Goal: Task Accomplishment & Management: Manage account settings

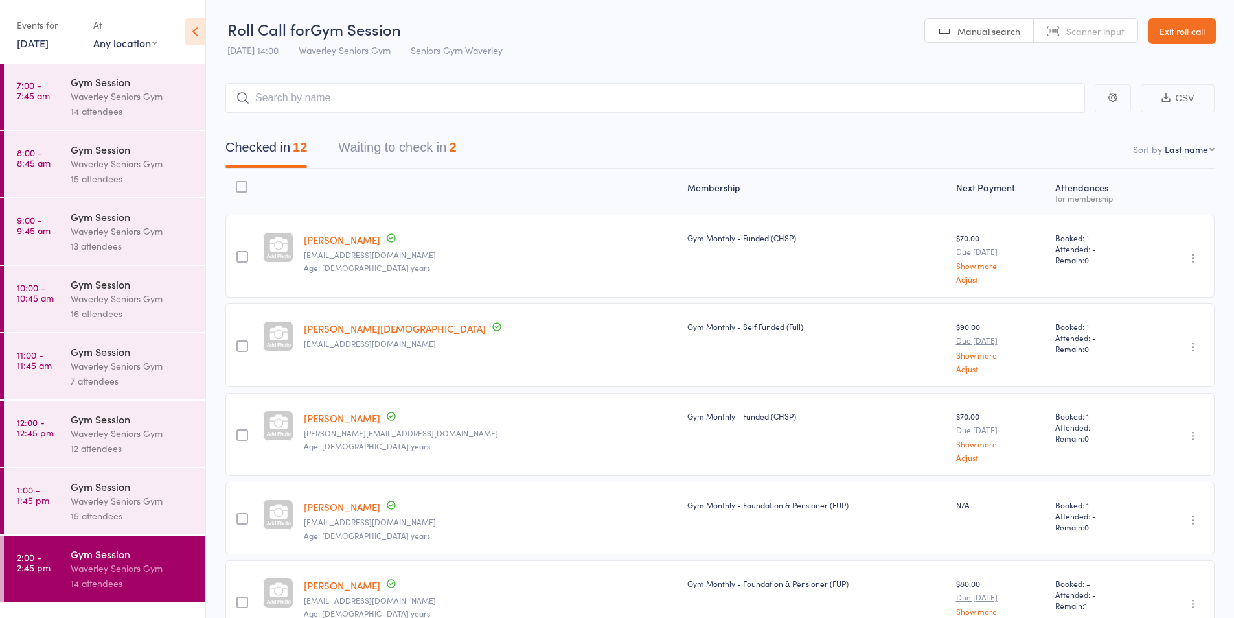
click at [1168, 31] on link "Exit roll call" at bounding box center [1182, 31] width 67 height 26
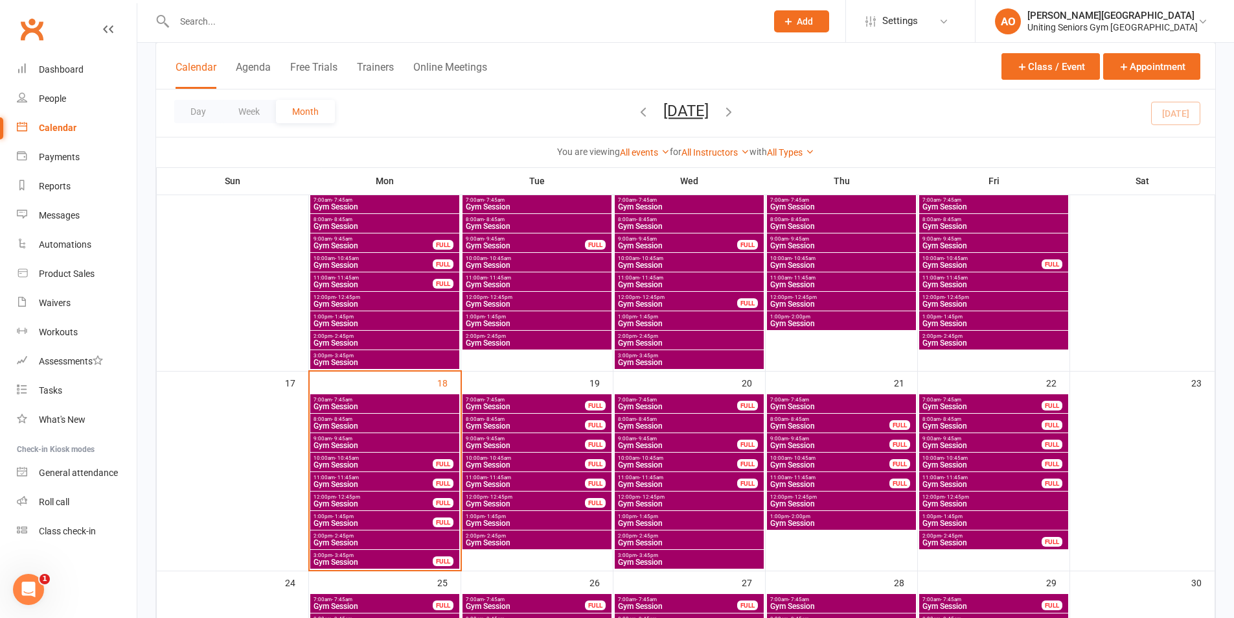
click at [336, 461] on span "Gym Session" at bounding box center [373, 465] width 121 height 8
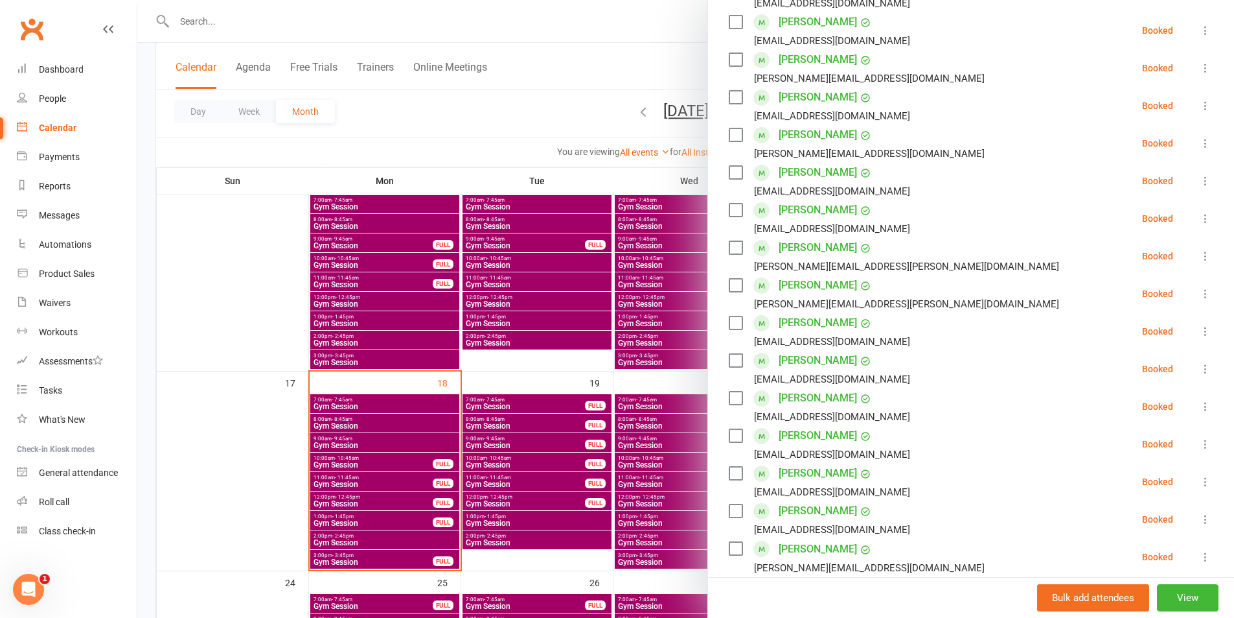
scroll to position [389, 0]
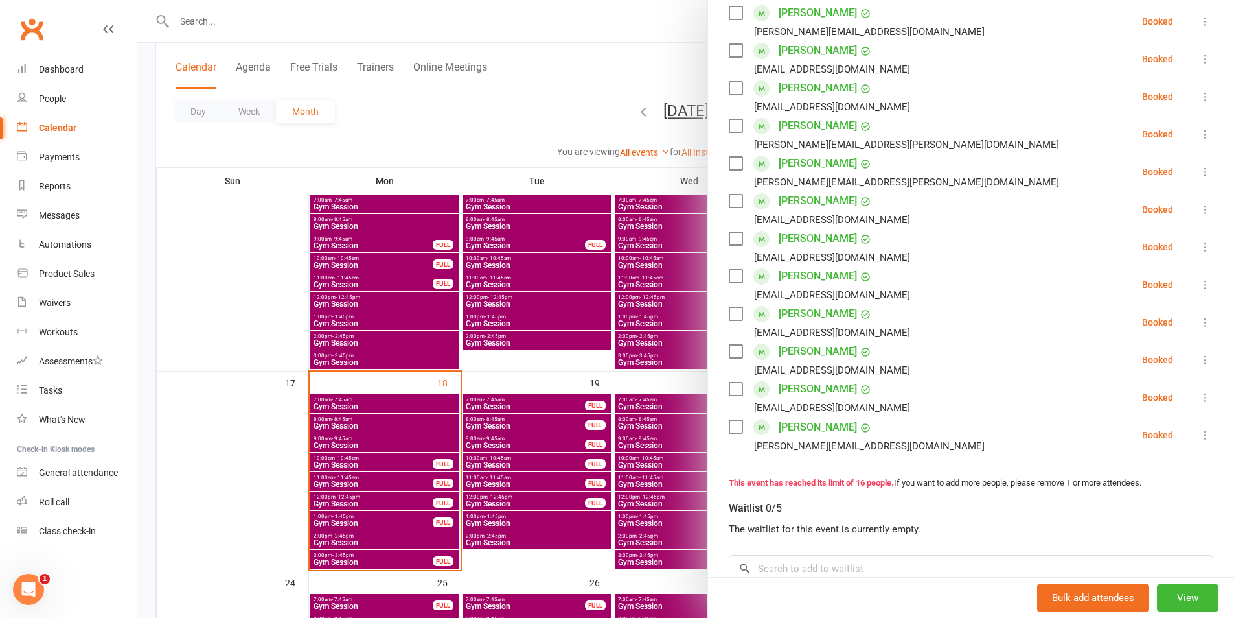
click at [375, 480] on div at bounding box center [685, 309] width 1097 height 618
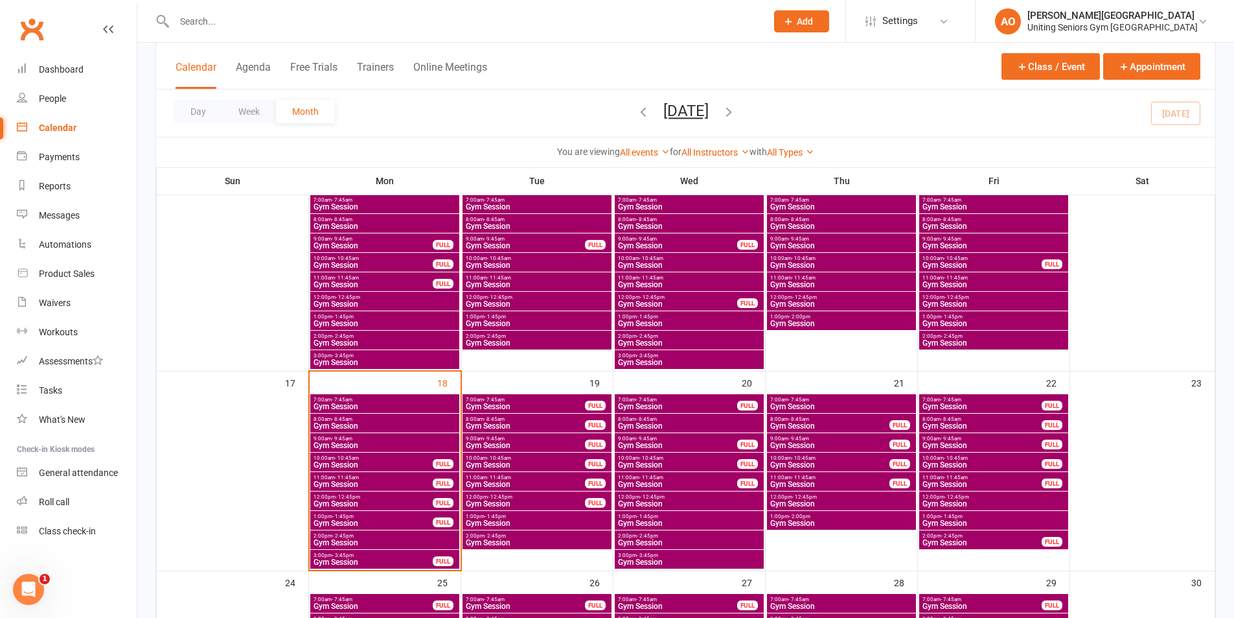
click at [345, 483] on span "Gym Session" at bounding box center [373, 484] width 121 height 8
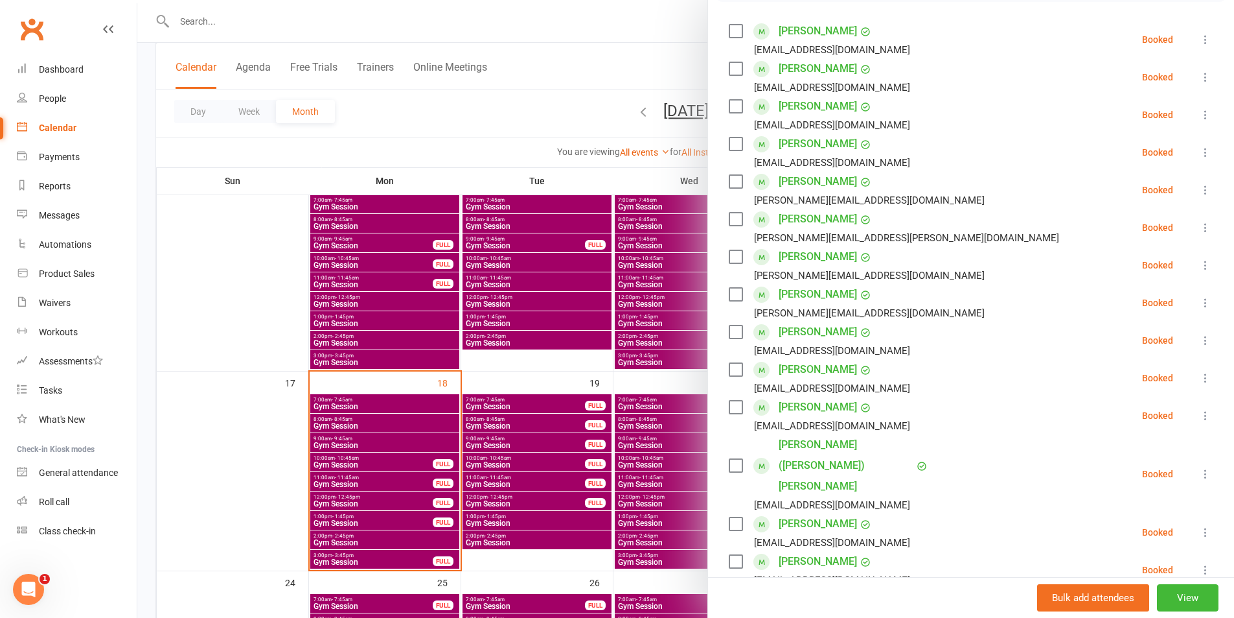
scroll to position [0, 0]
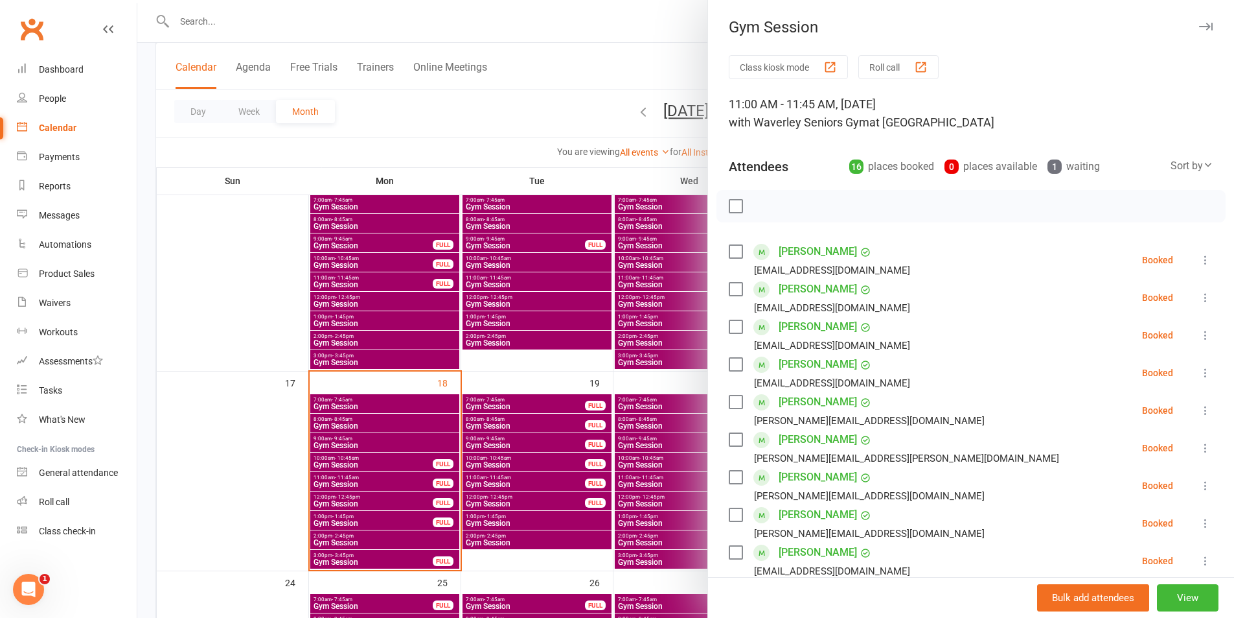
click at [347, 441] on div at bounding box center [685, 309] width 1097 height 618
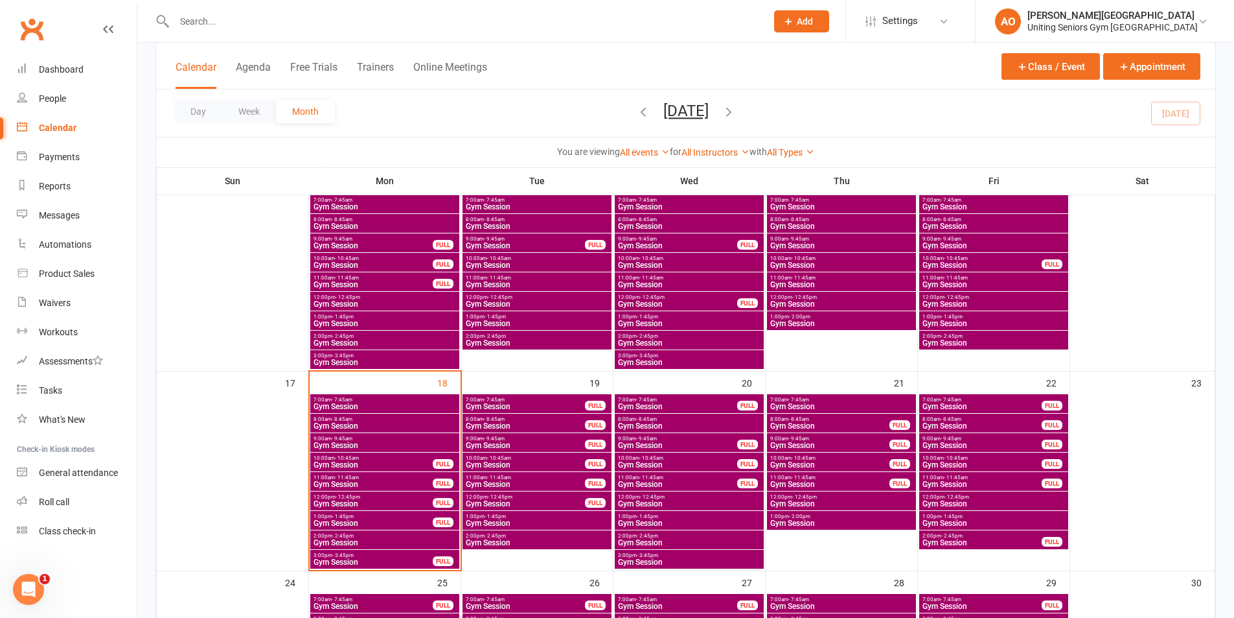
click at [347, 441] on span "Gym Session" at bounding box center [385, 445] width 144 height 8
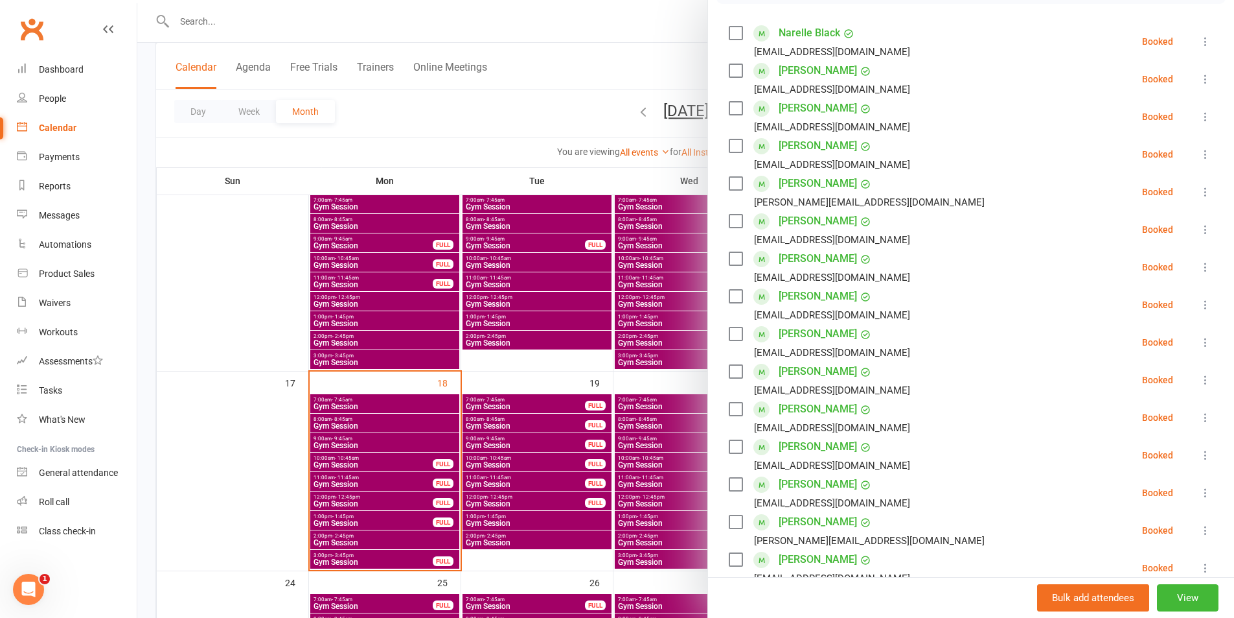
scroll to position [259, 0]
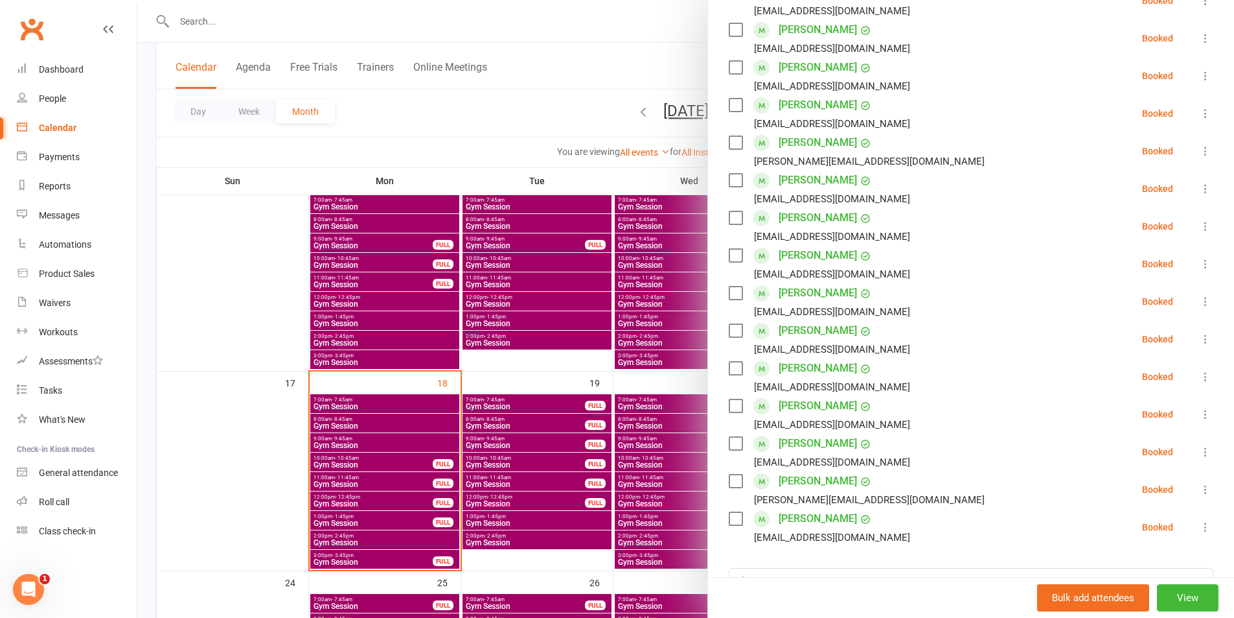
click at [354, 462] on div at bounding box center [685, 309] width 1097 height 618
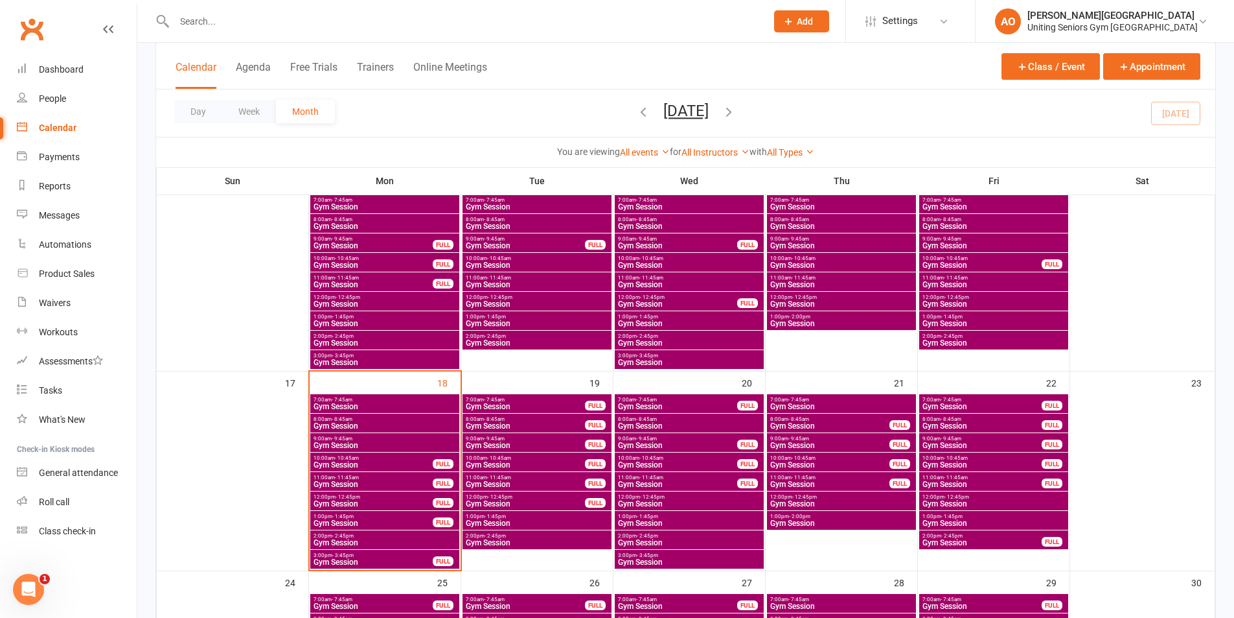
click at [353, 461] on span "Gym Session" at bounding box center [373, 465] width 121 height 8
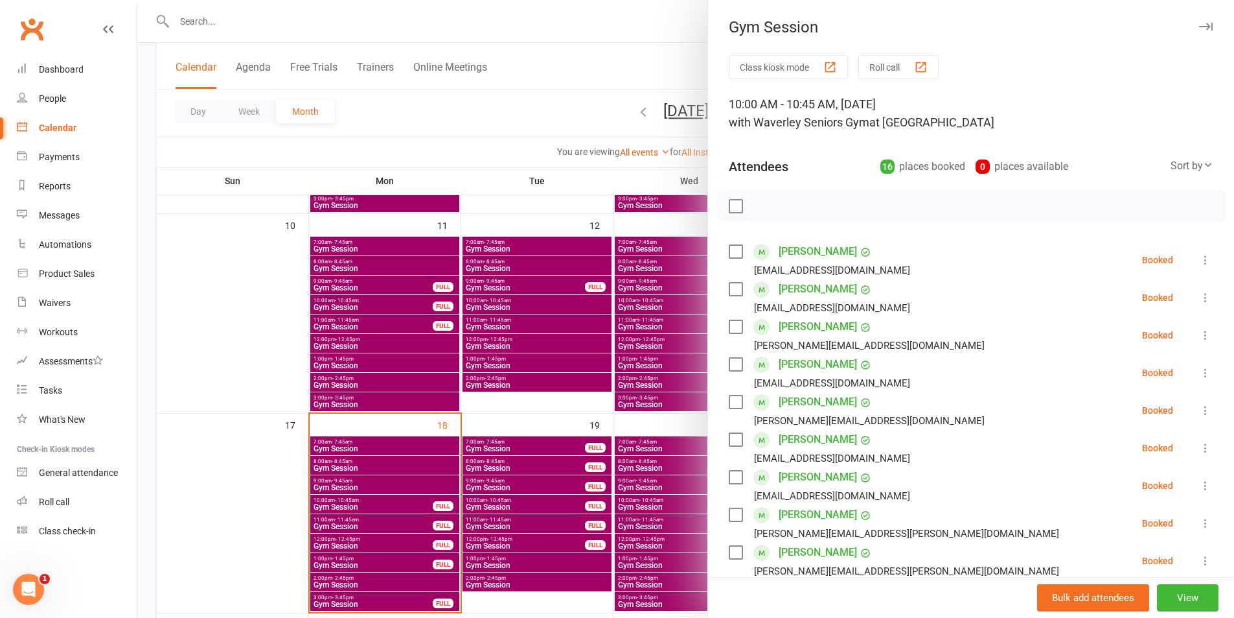
scroll to position [437, 0]
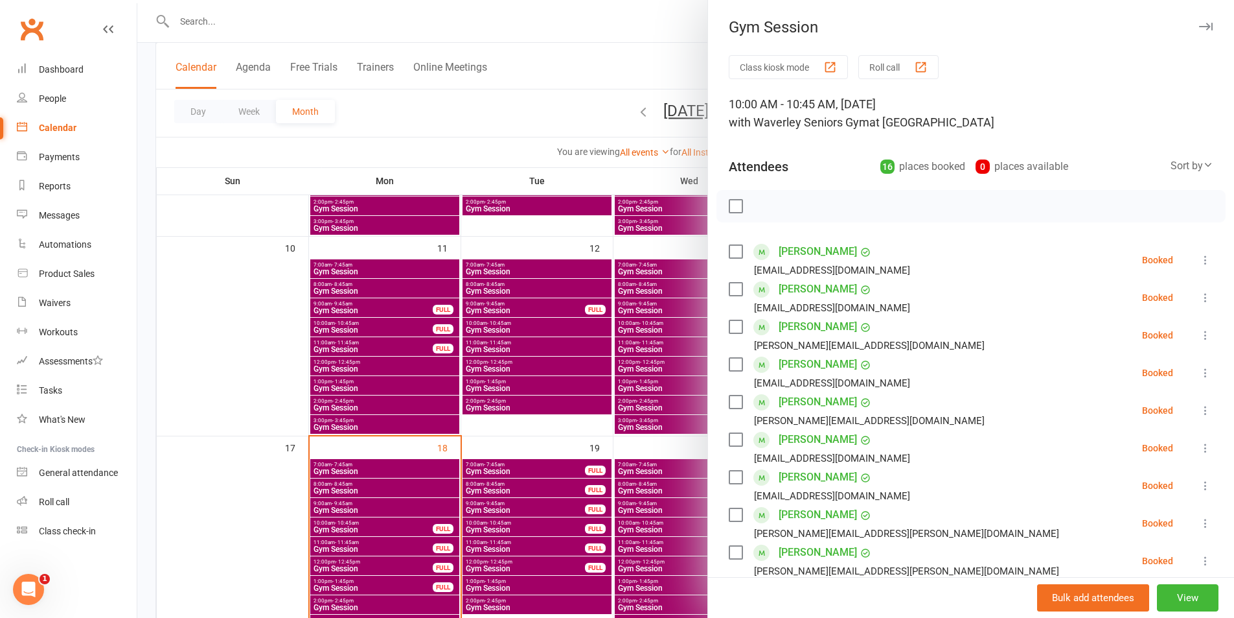
click at [1195, 22] on div "Gym Session" at bounding box center [971, 27] width 526 height 18
click at [1199, 26] on icon "button" at bounding box center [1206, 27] width 14 height 8
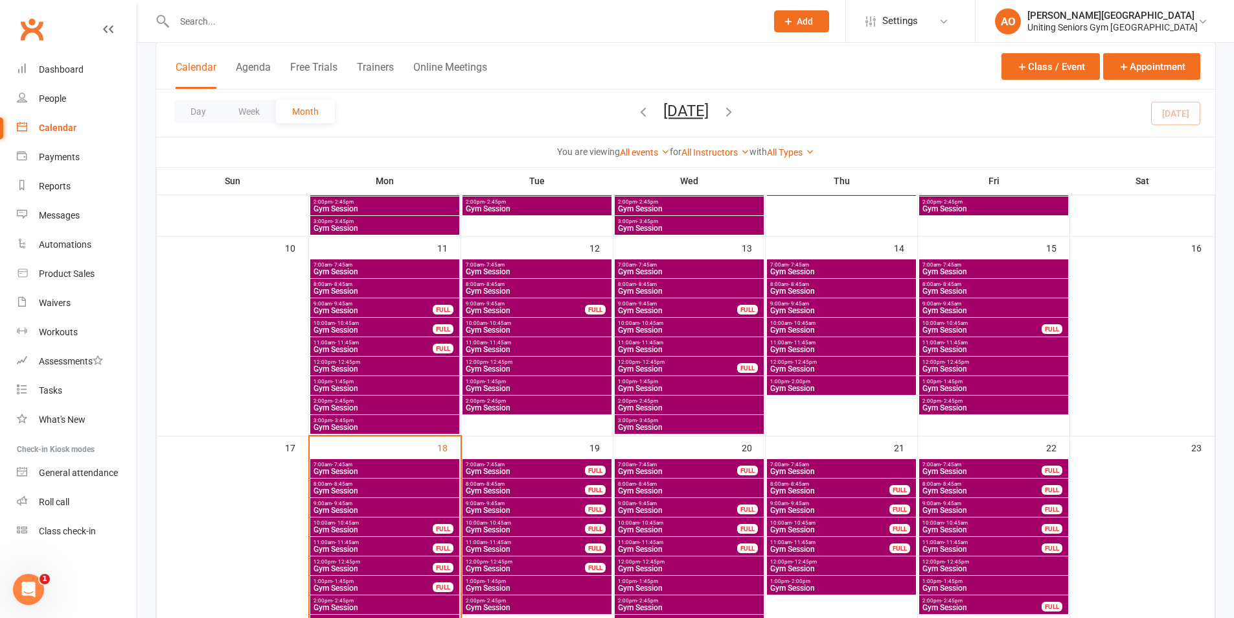
click at [223, 32] on div at bounding box center [457, 21] width 602 height 42
click at [218, 23] on input "text" at bounding box center [463, 21] width 587 height 18
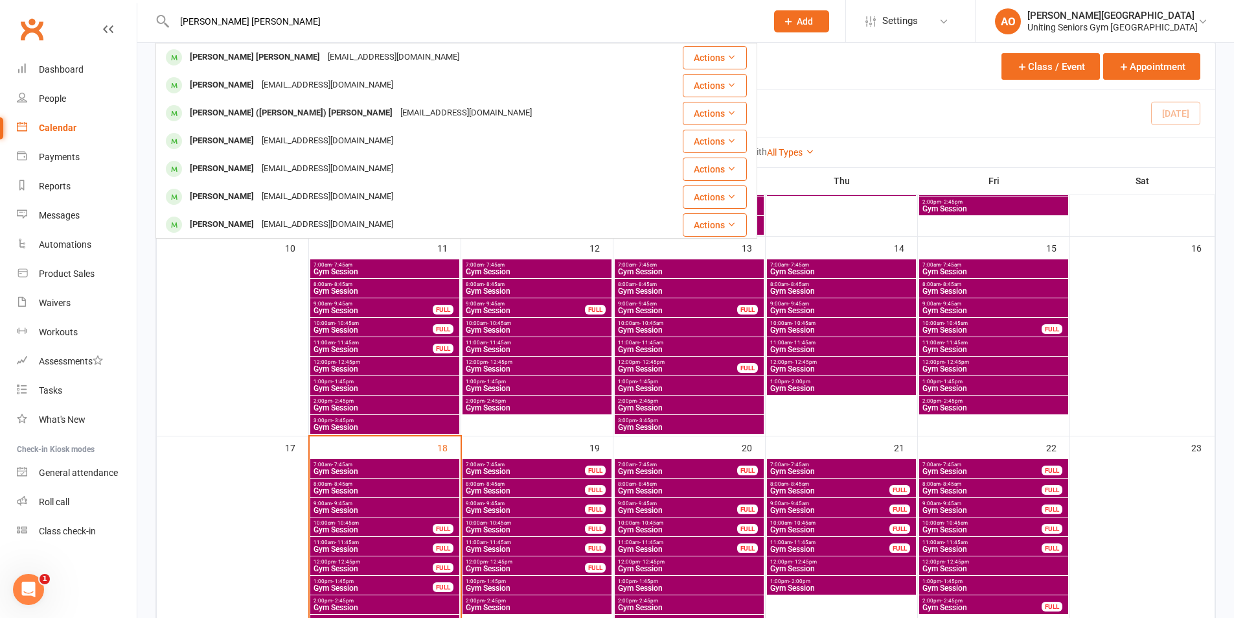
type input "[PERSON_NAME] [PERSON_NAME]"
click at [223, 46] on div "[PERSON_NAME] [PERSON_NAME] [EMAIL_ADDRESS][DOMAIN_NAME]" at bounding box center [408, 57] width 502 height 27
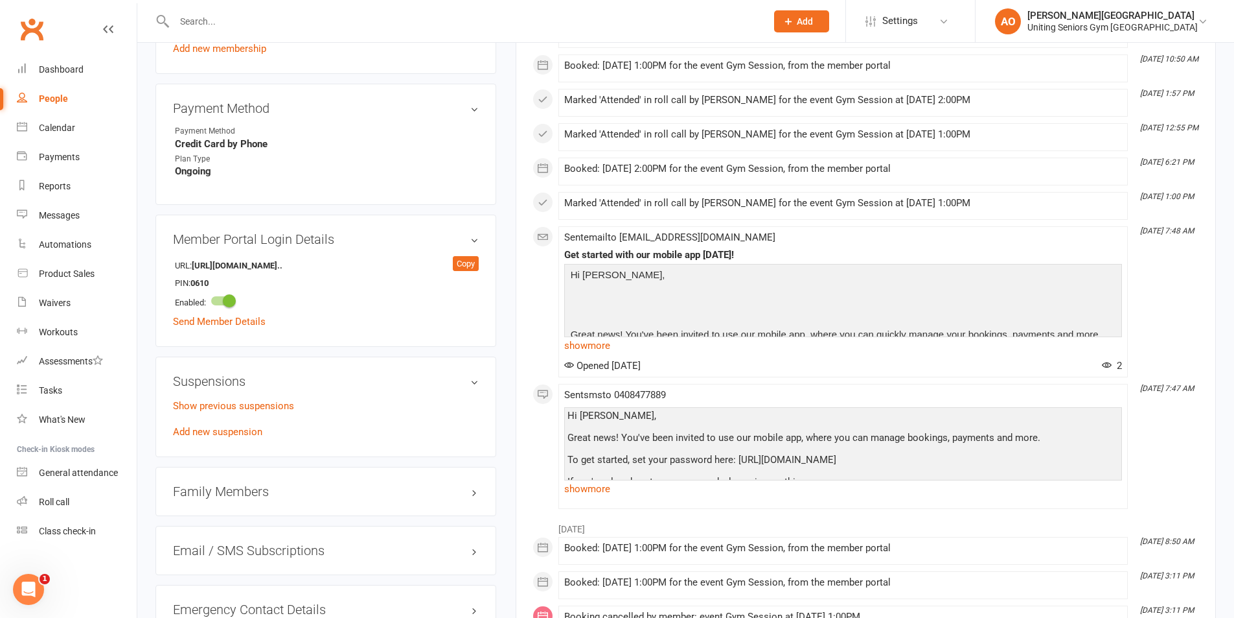
scroll to position [842, 0]
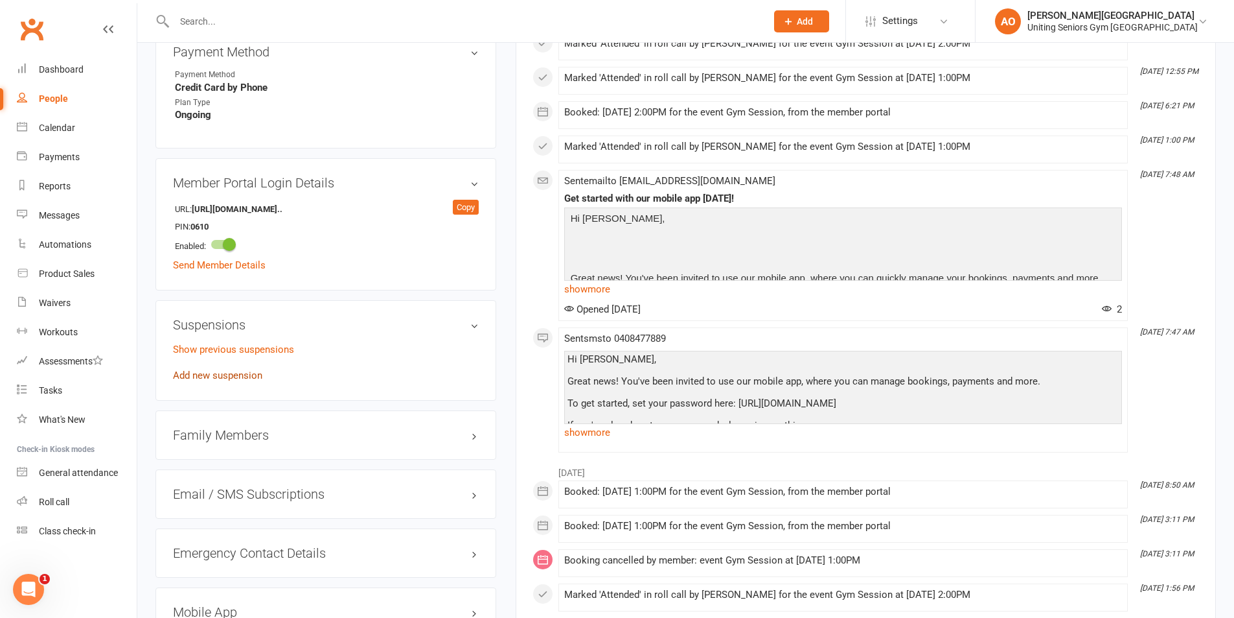
click at [220, 369] on link "Add new suspension" at bounding box center [217, 375] width 89 height 12
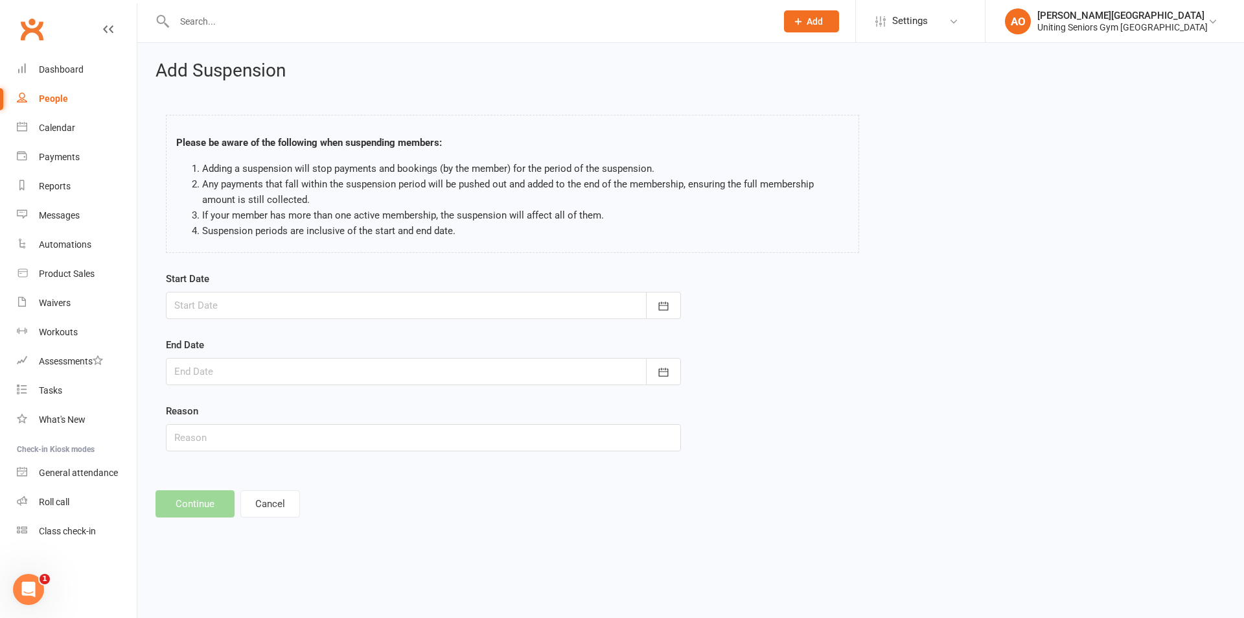
click at [253, 301] on div at bounding box center [423, 305] width 515 height 27
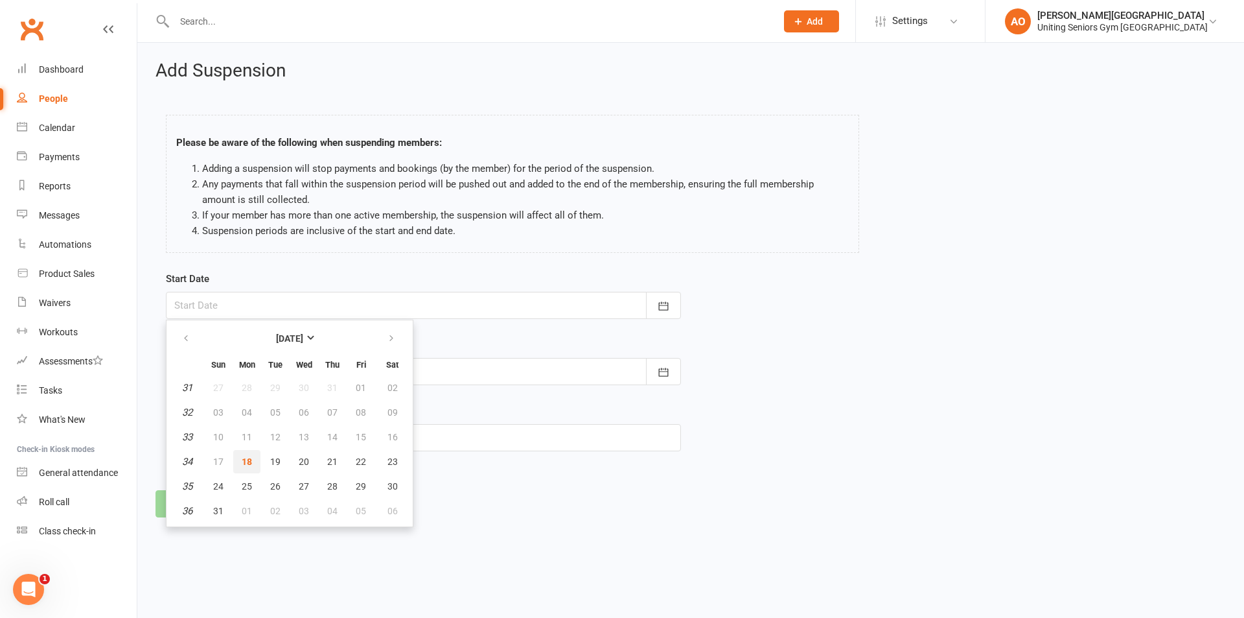
click at [253, 463] on button "18" at bounding box center [246, 461] width 27 height 23
type input "[DATE]"
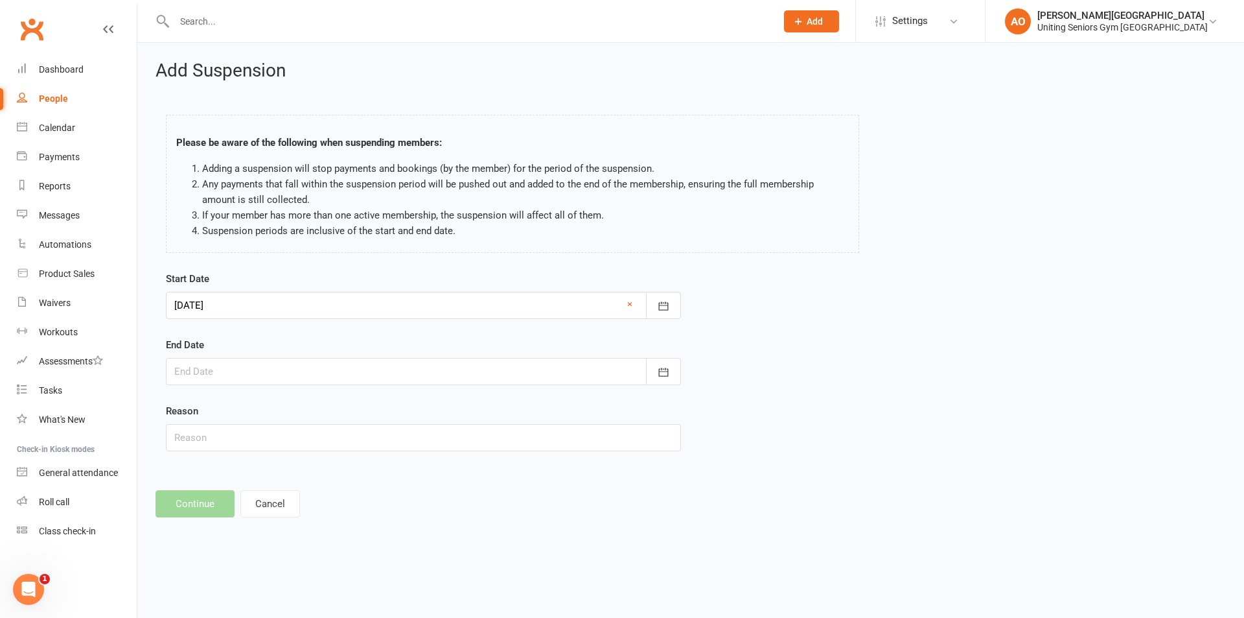
click at [215, 367] on div at bounding box center [423, 371] width 515 height 27
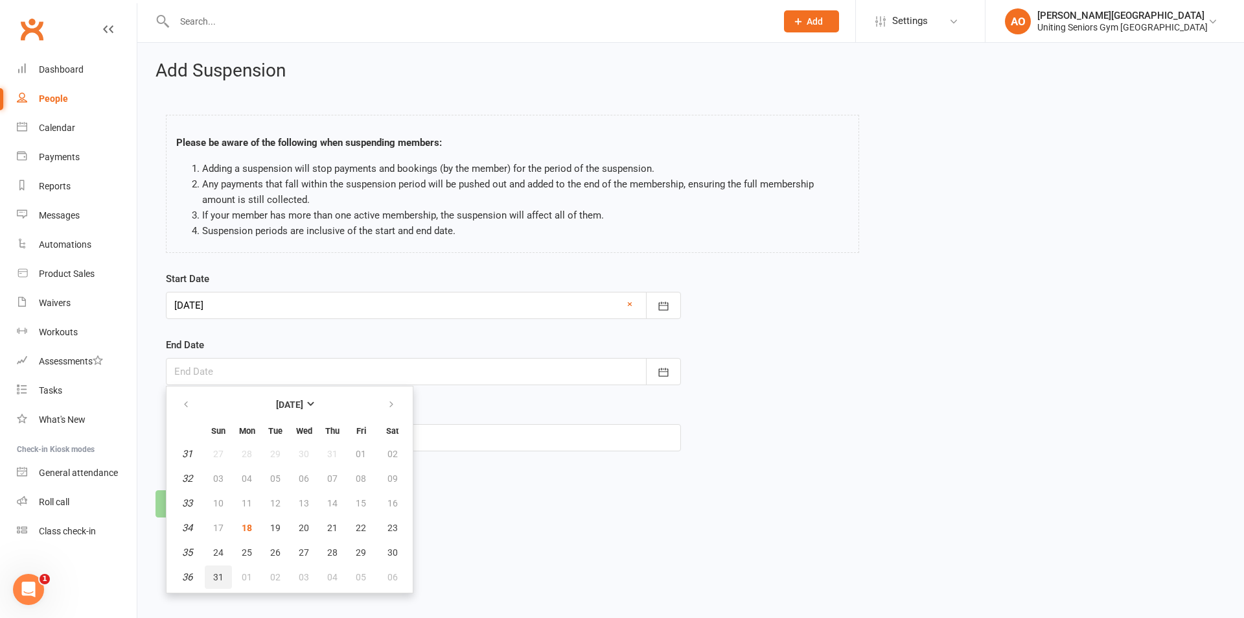
click at [224, 575] on button "31" at bounding box center [218, 576] width 27 height 23
type input "[DATE]"
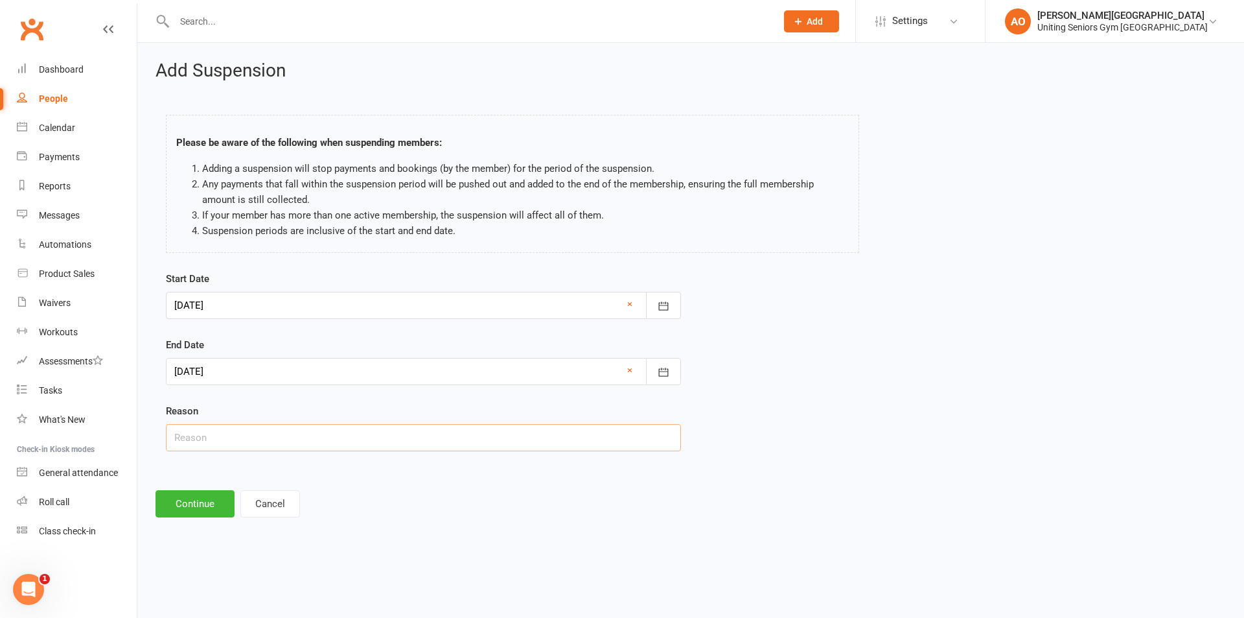
click at [218, 443] on input "text" at bounding box center [423, 437] width 515 height 27
type input "sick"
click at [204, 501] on button "Continue" at bounding box center [195, 503] width 79 height 27
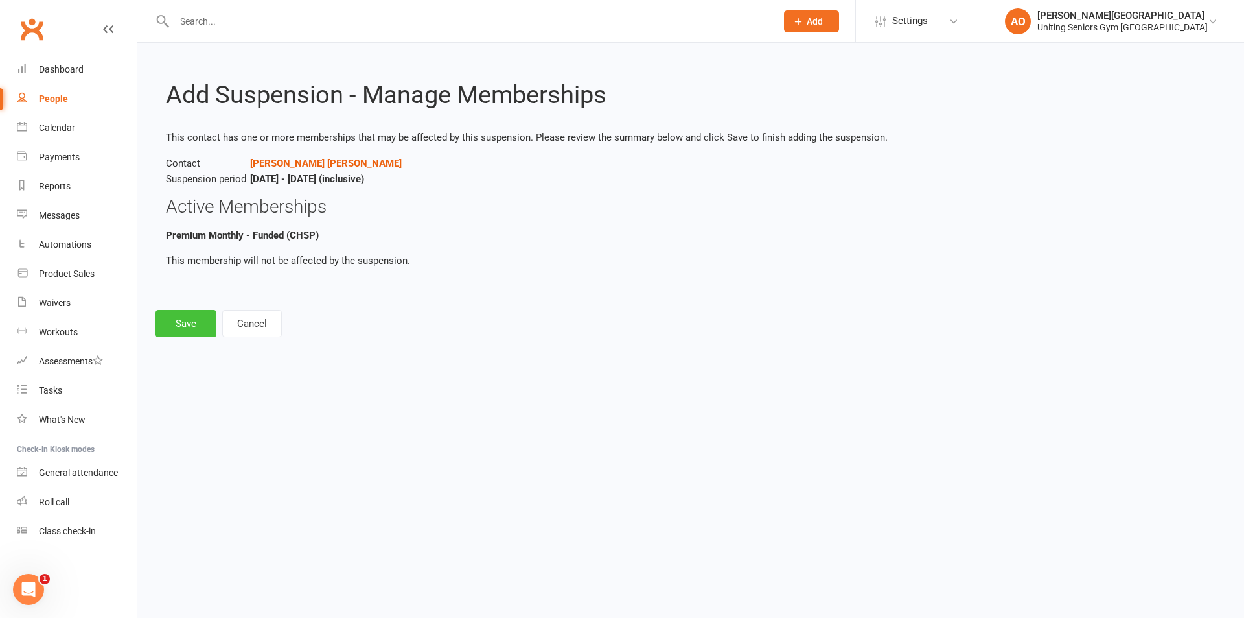
click at [193, 324] on button "Save" at bounding box center [186, 323] width 61 height 27
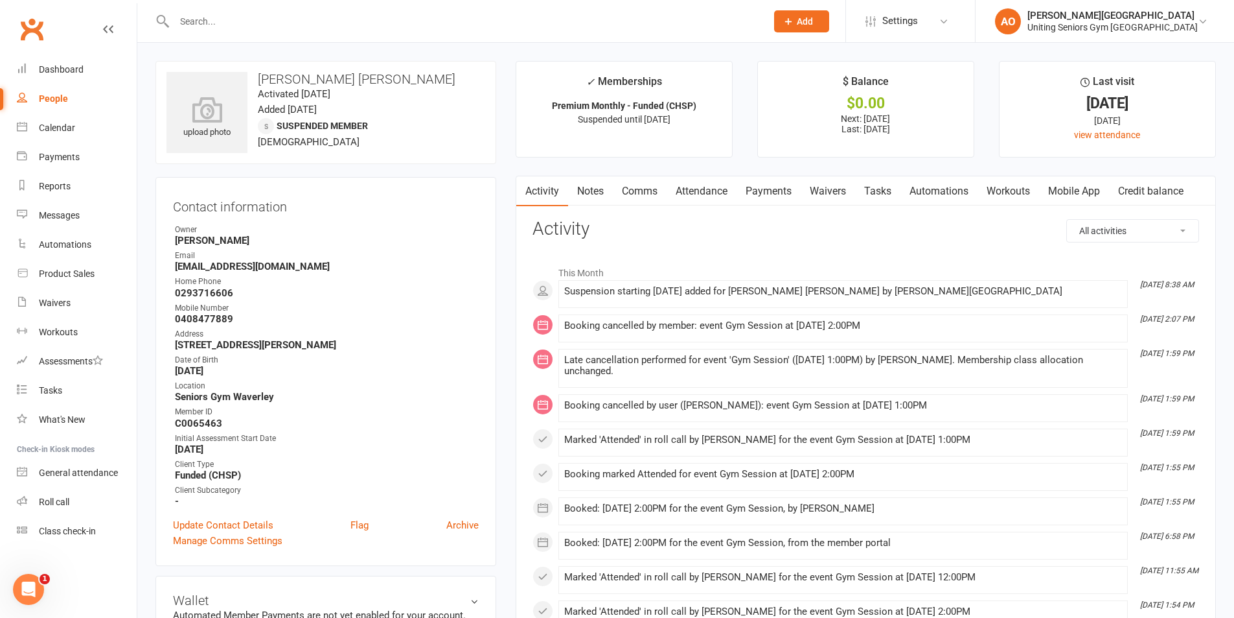
click at [698, 185] on link "Attendance" at bounding box center [702, 191] width 70 height 30
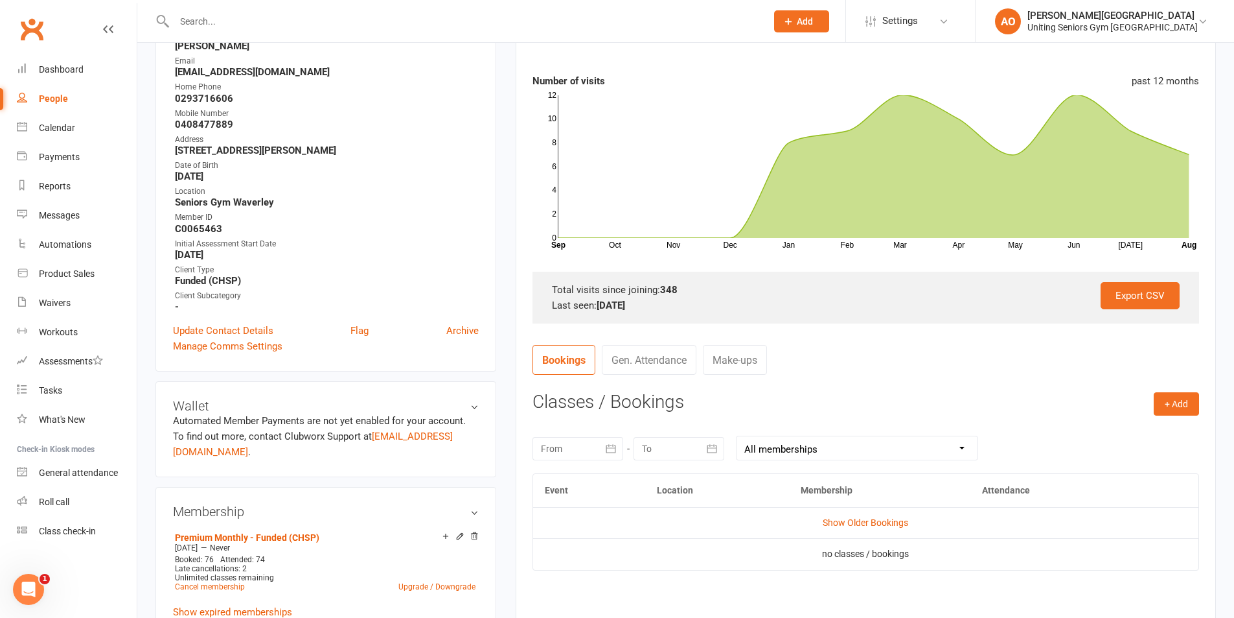
scroll to position [259, 0]
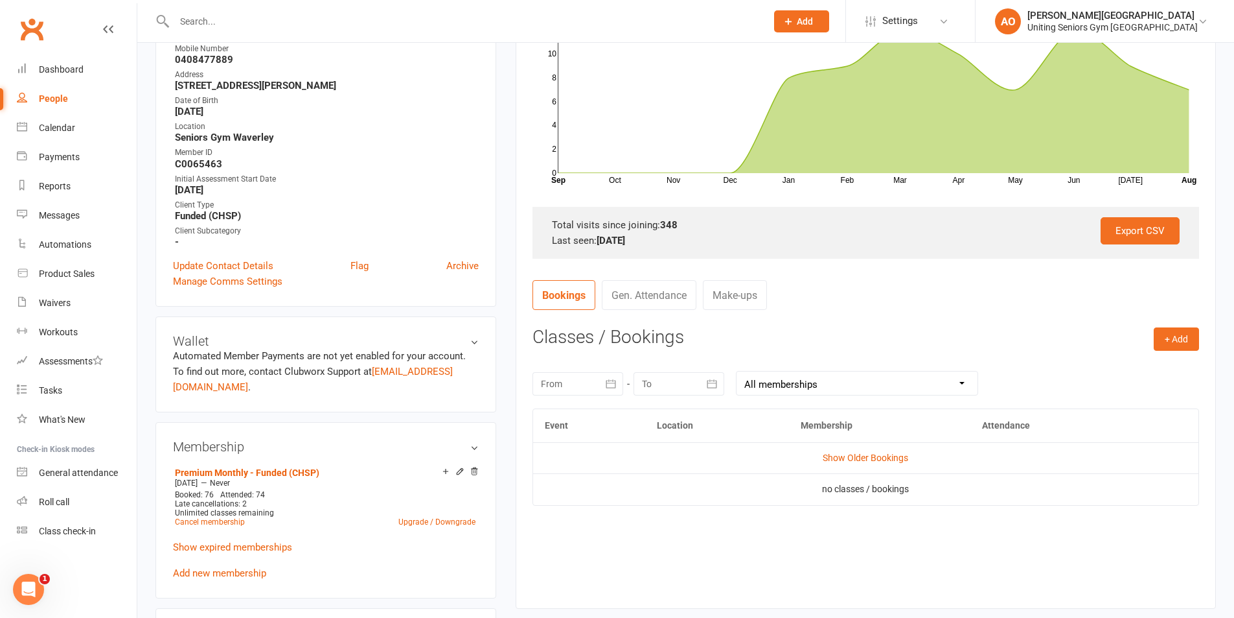
click at [562, 291] on link "Bookings" at bounding box center [564, 295] width 63 height 30
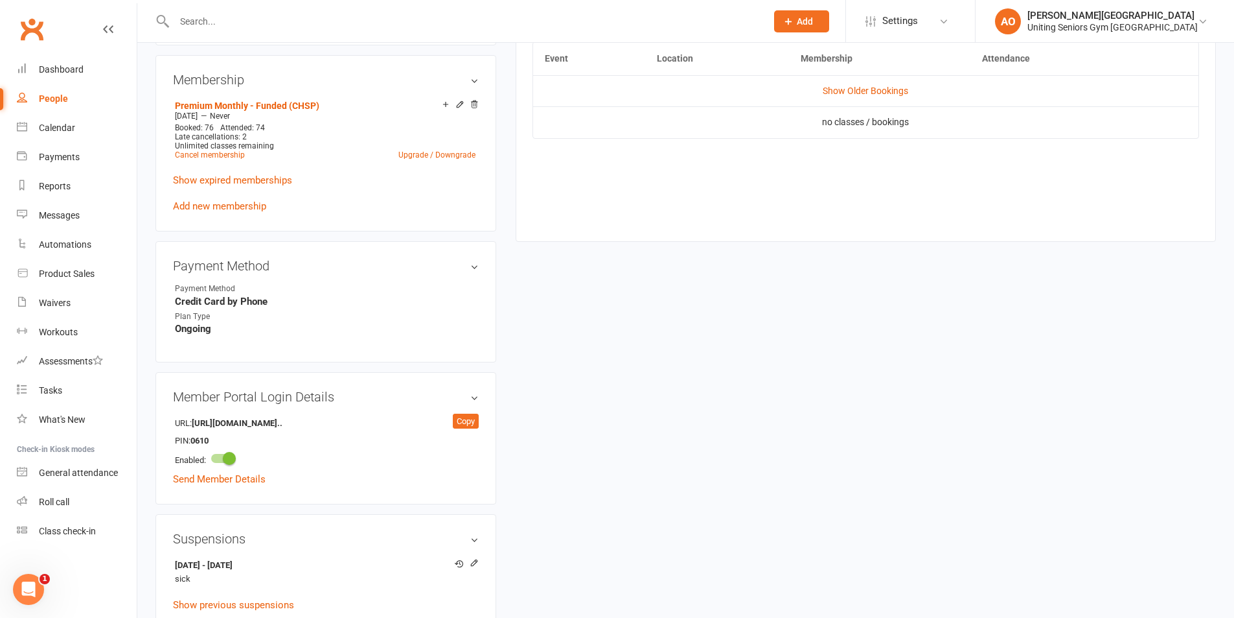
scroll to position [778, 0]
